Goal: Information Seeking & Learning: Learn about a topic

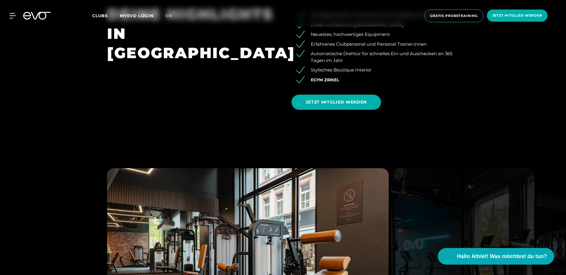
scroll to position [606, 0]
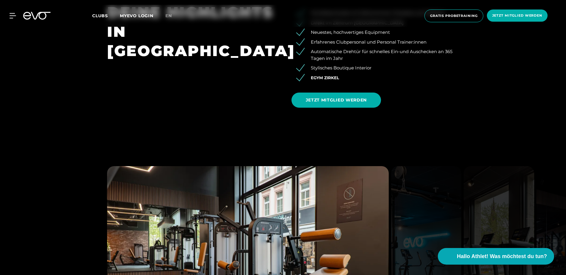
click at [326, 76] on span "EGYM Zirkel" at bounding box center [325, 77] width 28 height 5
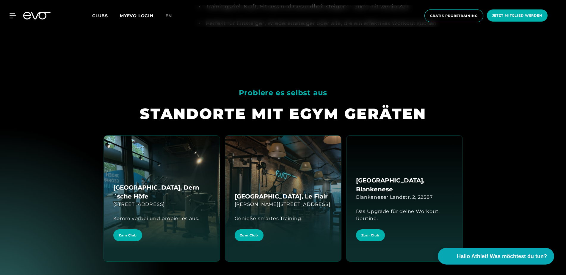
scroll to position [1031, 0]
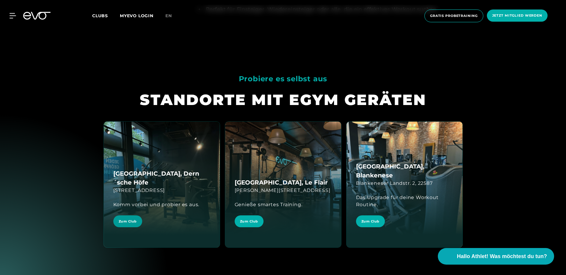
click at [120, 221] on span "Zum Club" at bounding box center [128, 221] width 18 height 5
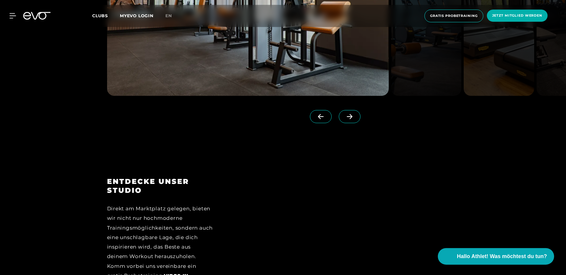
scroll to position [909, 0]
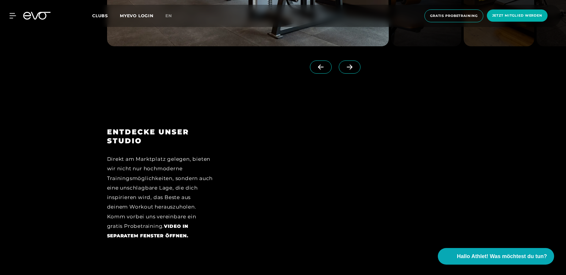
click at [349, 66] on icon at bounding box center [349, 66] width 10 height 5
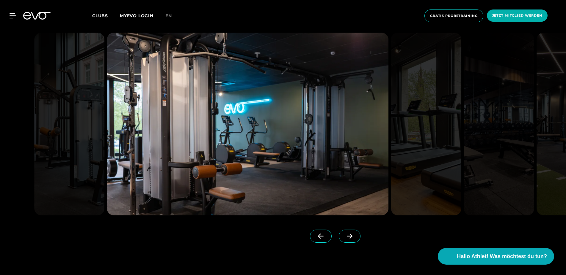
scroll to position [727, 0]
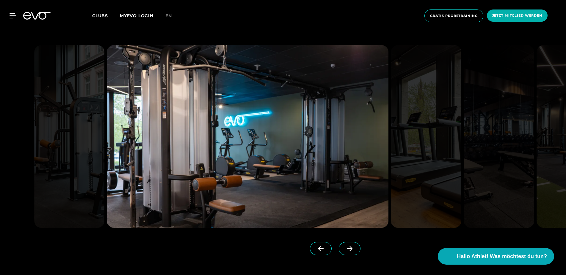
click at [346, 248] on icon at bounding box center [349, 248] width 10 height 5
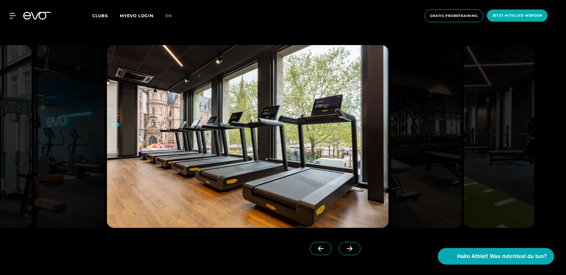
click at [346, 248] on icon at bounding box center [349, 248] width 10 height 5
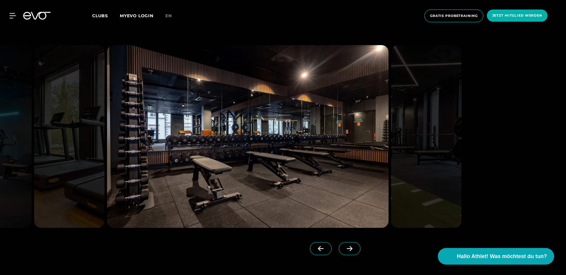
click at [346, 248] on icon at bounding box center [349, 248] width 10 height 5
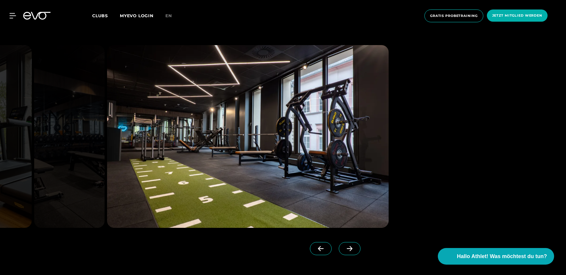
click at [346, 248] on icon at bounding box center [349, 248] width 10 height 5
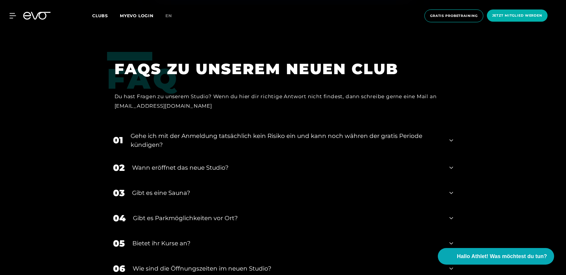
scroll to position [2425, 0]
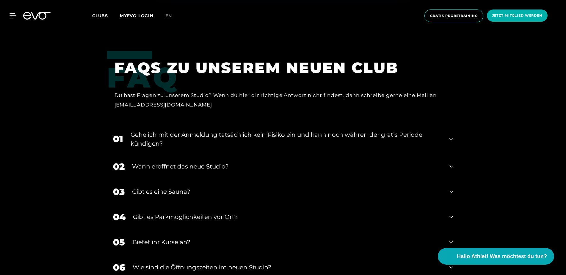
click at [220, 196] on div "Gibt es eine Sauna?" at bounding box center [287, 192] width 310 height 9
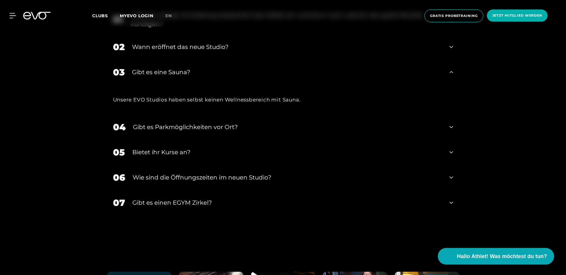
scroll to position [2546, 0]
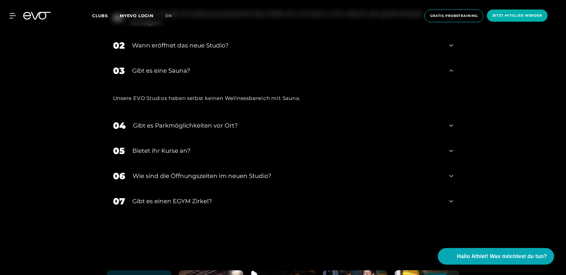
click at [186, 151] on div "Bietet ihr Kurse an?" at bounding box center [287, 151] width 310 height 9
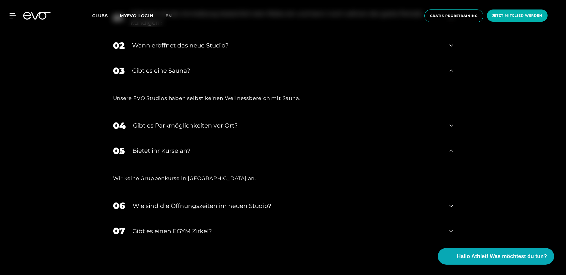
click at [207, 206] on div "​Wie sind die Öffnungszeiten im neuen Studio?" at bounding box center [287, 206] width 309 height 9
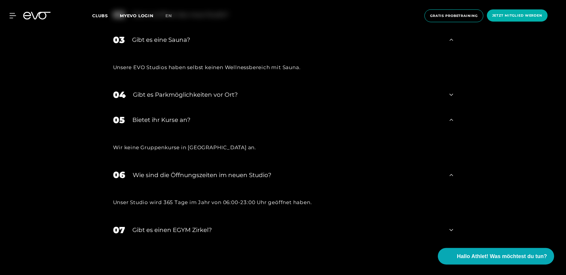
scroll to position [2607, 0]
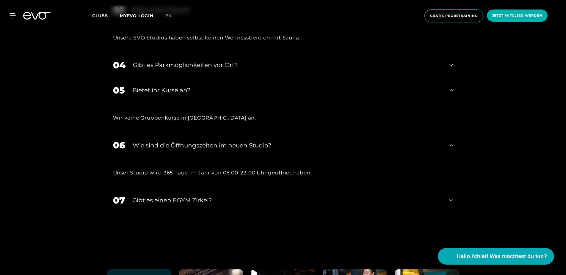
click at [204, 201] on div "Gibt es einen EGYM Zirkel?" at bounding box center [287, 200] width 310 height 9
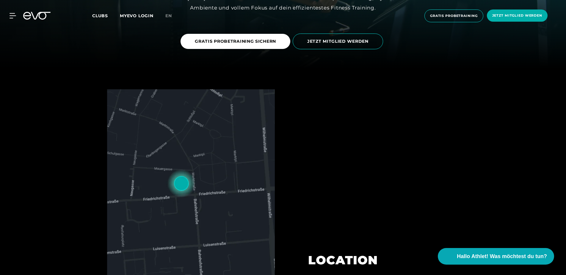
scroll to position [0, 0]
